Goal: Task Accomplishment & Management: Use online tool/utility

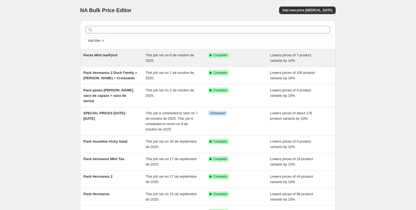
click at [111, 61] on div "Packs Mint tea/Fjord" at bounding box center [114, 57] width 62 height 11
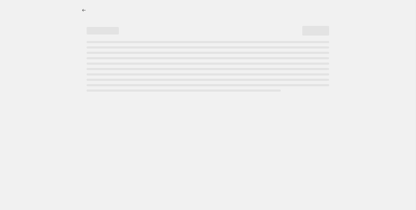
select select "percentage"
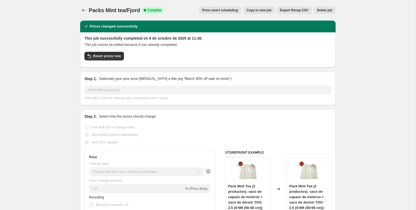
click at [258, 12] on span "Copy to new job" at bounding box center [259, 10] width 25 height 4
select select "percentage"
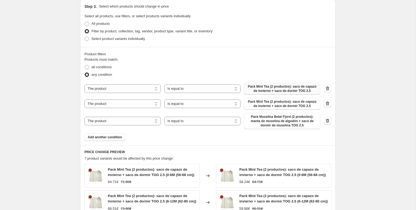
scroll to position [255, 0]
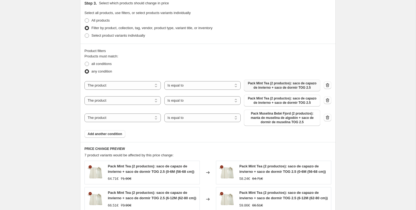
click at [287, 88] on span "Pack Mint Tea (2 productos): saco de capazo de invierno + saco de dormir TOG 2.5" at bounding box center [282, 85] width 70 height 9
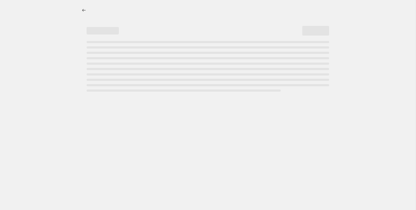
select select "percentage"
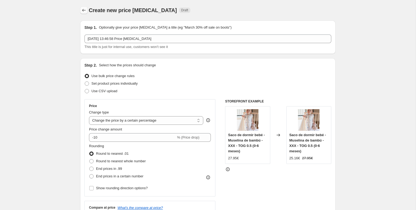
click at [84, 10] on icon "Price change jobs" at bounding box center [83, 10] width 5 height 5
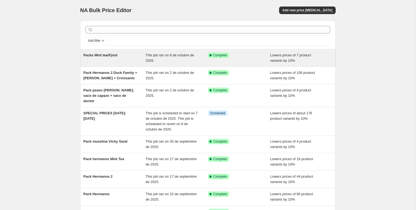
click at [107, 58] on div "Packs Mint tea/Fjord" at bounding box center [114, 57] width 62 height 11
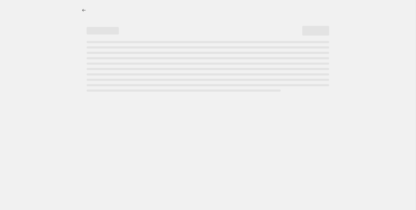
select select "percentage"
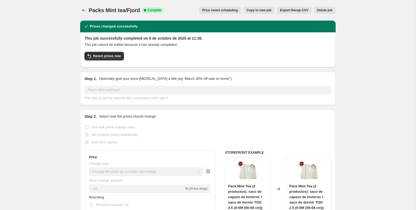
click at [255, 10] on span "Copy to new job" at bounding box center [259, 10] width 25 height 4
select select "percentage"
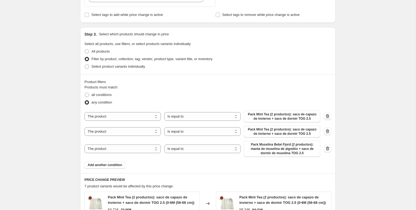
scroll to position [230, 0]
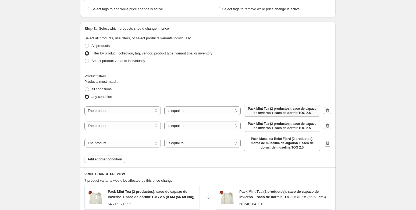
click at [291, 112] on span "Pack Mint Tea (2 productos): saco de capazo de invierno + saco de dormir TOG 2.5" at bounding box center [282, 110] width 70 height 9
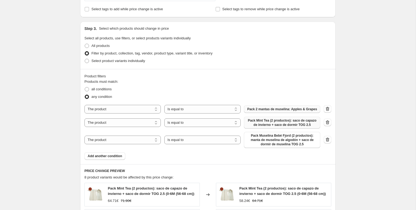
click at [283, 127] on span "Pack Mint Tea (2 productos): saco de capazo de invierno + saco de dormir TOG 2.5" at bounding box center [282, 122] width 70 height 9
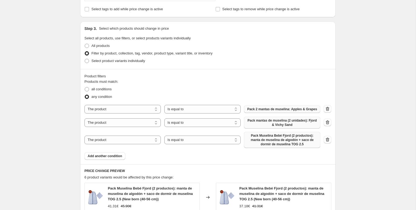
click at [293, 142] on span "Pack Muselina Bebé Fjord (2 productos): manta de muselina de algodón + saco de …" at bounding box center [282, 139] width 70 height 13
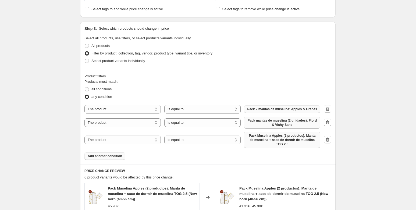
click at [111, 158] on span "Add another condition" at bounding box center [105, 156] width 34 height 4
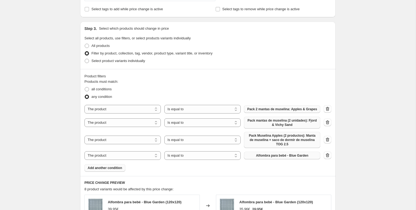
click at [278, 157] on span "Alfombra para bebé - Blue Garden" at bounding box center [282, 155] width 52 height 4
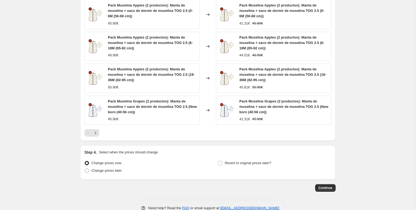
scroll to position [482, 0]
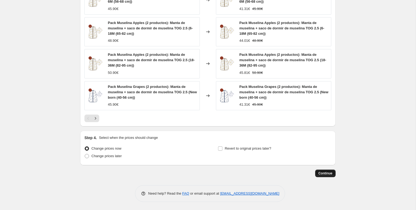
click at [324, 176] on button "Continue" at bounding box center [325, 173] width 20 height 8
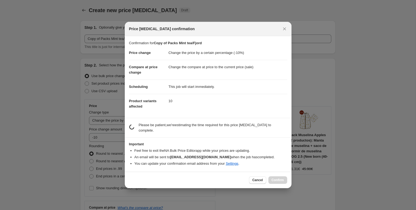
scroll to position [0, 0]
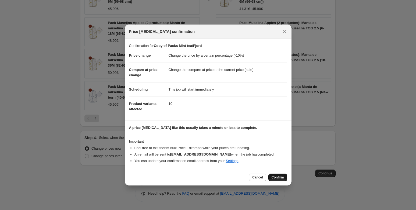
click at [274, 178] on span "Confirm" at bounding box center [278, 177] width 12 height 4
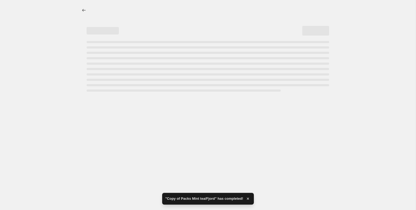
select select "percentage"
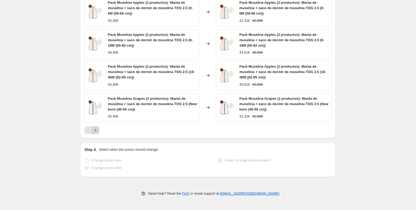
click at [98, 132] on icon "Next" at bounding box center [95, 129] width 5 height 5
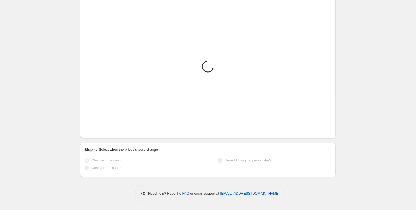
scroll to position [508, 0]
